Goal: Task Accomplishment & Management: Complete application form

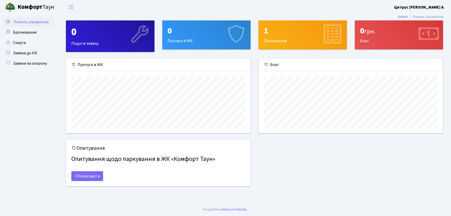
scroll to position [75, 184]
click at [36, 63] on link "Заявки на охорону" at bounding box center [29, 63] width 52 height 10
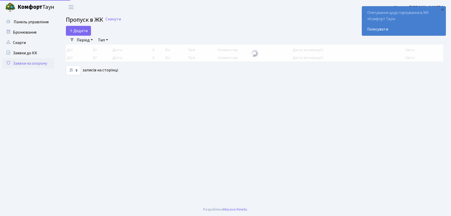
select select "25"
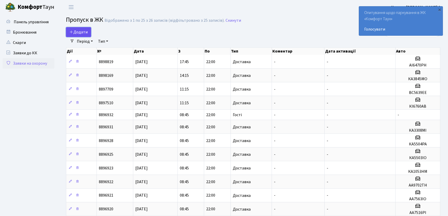
click at [84, 32] on span "Додати" at bounding box center [78, 32] width 18 height 6
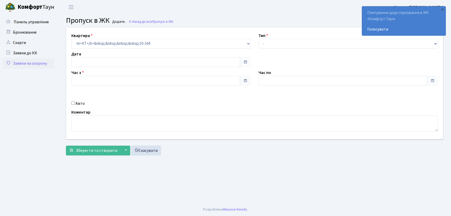
type input "[DATE]"
type input "08:30"
type input "09:30"
drag, startPoint x: 269, startPoint y: 41, endPoint x: 273, endPoint y: 47, distance: 7.0
click at [270, 42] on select "- Доставка Таксі Гості Сервіс" at bounding box center [347, 44] width 179 height 10
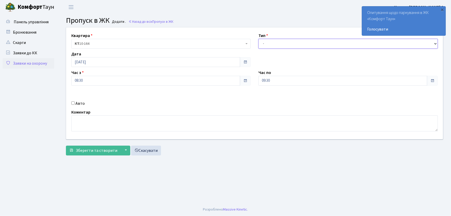
select select "3"
click at [258, 39] on select "- Доставка Таксі Гості Сервіс" at bounding box center [347, 44] width 179 height 10
drag, startPoint x: 256, startPoint y: 83, endPoint x: 250, endPoint y: 83, distance: 6.7
click at [250, 83] on div "Квартира <b>КТ</b>&nbsp;&nbsp;&nbsp;&nbsp;10-164 КТ 10-164 Тип - Доставка Таксі…" at bounding box center [254, 83] width 385 height 112
type input "22:00"
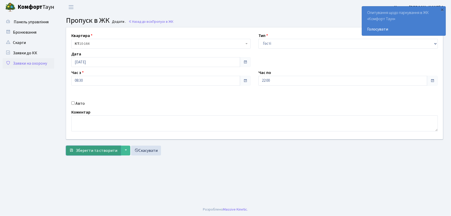
click at [90, 150] on span "Зберегти та створити" at bounding box center [97, 151] width 42 height 6
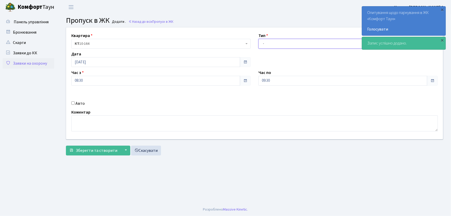
click at [270, 44] on select "- Доставка Таксі Гості Сервіс" at bounding box center [347, 44] width 179 height 10
select select "1"
click at [258, 39] on select "- Доставка Таксі Гості Сервіс" at bounding box center [347, 44] width 179 height 10
drag, startPoint x: 260, startPoint y: 79, endPoint x: 253, endPoint y: 81, distance: 7.1
click at [253, 81] on div "Квартира <b>КТ</b>&nbsp;&nbsp;&nbsp;&nbsp;10-164 КТ 10-164 Тип - Доставка Таксі…" at bounding box center [254, 83] width 385 height 112
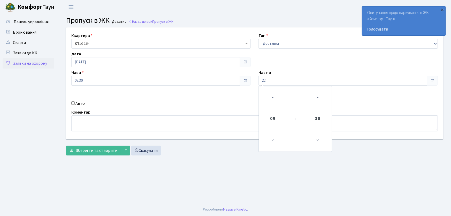
type input "22:00"
click at [72, 103] on input "Авто" at bounding box center [72, 102] width 3 height 3
checkbox input "true"
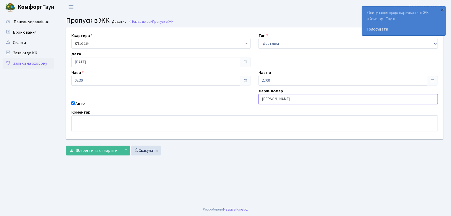
type input "АА7516PI"
click at [66, 146] on button "Зберегти та створити" at bounding box center [93, 151] width 55 height 10
drag, startPoint x: 276, startPoint y: 44, endPoint x: 280, endPoint y: 48, distance: 5.8
click at [276, 44] on select "- Доставка Таксі Гості Сервіс" at bounding box center [347, 44] width 179 height 10
select select "1"
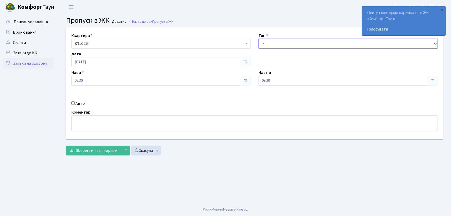
click at [258, 39] on select "- Доставка Таксі Гості Сервіс" at bounding box center [347, 44] width 179 height 10
drag, startPoint x: 279, startPoint y: 80, endPoint x: 262, endPoint y: 80, distance: 16.8
click at [262, 80] on input "09:30" at bounding box center [342, 81] width 169 height 10
type input "22:00"
click at [73, 103] on input "Авто" at bounding box center [72, 102] width 3 height 3
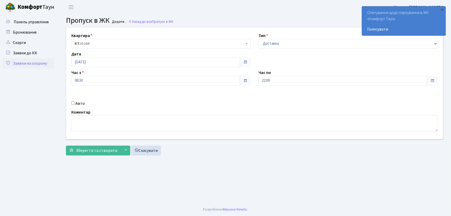
checkbox input "true"
type input "АА7563ІО"
click at [66, 146] on button "Зберегти та створити" at bounding box center [93, 151] width 55 height 10
click at [271, 46] on select "- Доставка Таксі Гості Сервіс" at bounding box center [347, 44] width 179 height 10
select select "1"
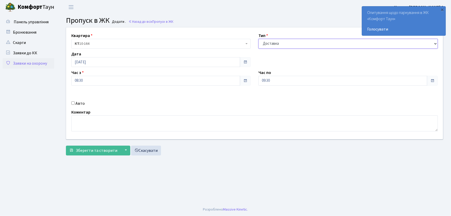
click at [258, 39] on select "- Доставка Таксі Гості Сервіс" at bounding box center [347, 44] width 179 height 10
drag, startPoint x: 274, startPoint y: 79, endPoint x: 247, endPoint y: 83, distance: 26.6
click at [247, 83] on div "Квартира <b>КТ</b>&nbsp;&nbsp;&nbsp;&nbsp;10-164 КТ 10-164 Тип - Доставка Таксі…" at bounding box center [254, 83] width 385 height 112
type input "22:00"
click at [74, 103] on input "Авто" at bounding box center [72, 102] width 3 height 3
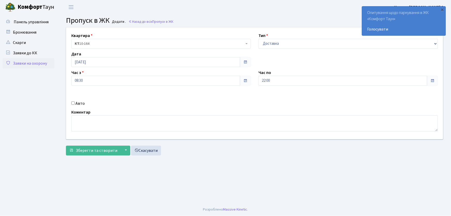
checkbox input "true"
type input "АІ1550РС"
click at [66, 146] on button "Зберегти та створити" at bounding box center [93, 151] width 55 height 10
click at [274, 45] on select "- Доставка Таксі Гості Сервіс" at bounding box center [347, 44] width 179 height 10
select select "1"
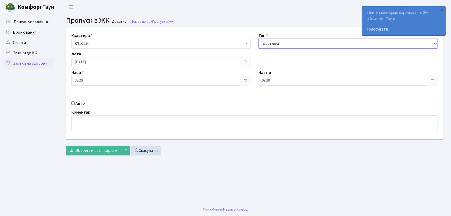
click at [258, 39] on select "- Доставка Таксі Гості Сервіс" at bounding box center [347, 44] width 179 height 10
drag, startPoint x: 278, startPoint y: 80, endPoint x: 245, endPoint y: 84, distance: 33.0
click at [245, 84] on div "Квартира <b>КТ</b>&nbsp;&nbsp;&nbsp;&nbsp;10-164 КТ 10-164 Тип - Доставка Таксі…" at bounding box center [254, 83] width 385 height 112
type input "22:00"
click at [71, 103] on input "Авто" at bounding box center [72, 102] width 3 height 3
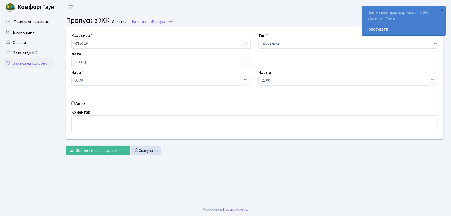
checkbox input "true"
type input "АА9702ТН"
click at [66, 146] on button "Зберегти та створити" at bounding box center [93, 151] width 55 height 10
